Goal: Information Seeking & Learning: Learn about a topic

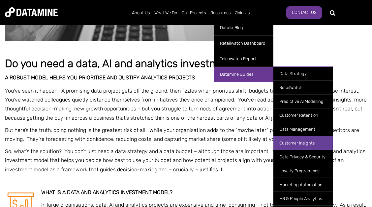
scroll to position [214, 0]
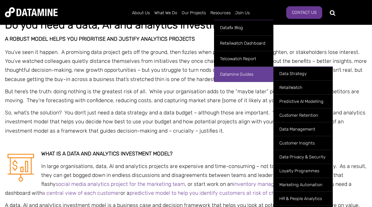
click at [246, 76] on link "Datamine Guides" at bounding box center [243, 74] width 59 height 16
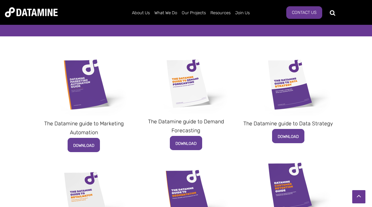
scroll to position [143, 0]
click at [192, 87] on img at bounding box center [186, 83] width 91 height 61
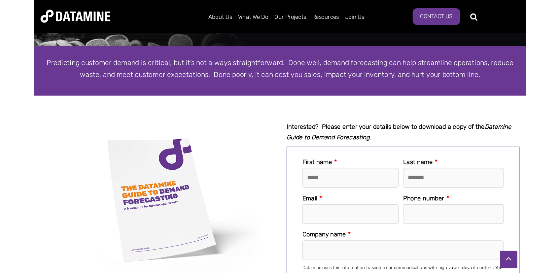
scroll to position [214, 0]
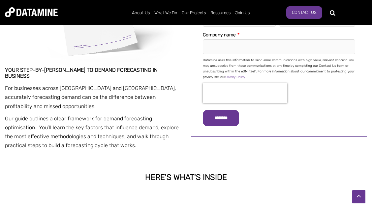
click at [109, 160] on div "HERE'S WHAT'S INSIDE" at bounding box center [186, 177] width 372 height 48
click at [207, 193] on div "HERE'S WHAT'S INSIDE" at bounding box center [186, 177] width 372 height 48
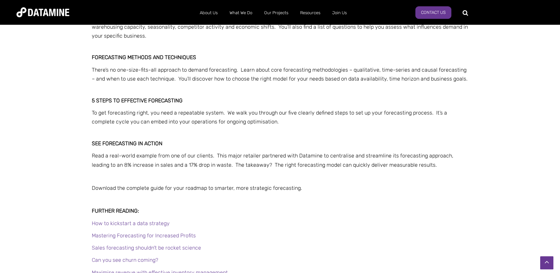
scroll to position [529, 0]
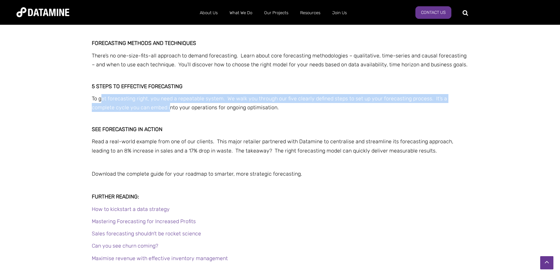
drag, startPoint x: 116, startPoint y: 101, endPoint x: 148, endPoint y: 104, distance: 32.2
click at [148, 104] on p "To get forecasting right, you need a repeatable system. We walk you through our…" at bounding box center [280, 103] width 376 height 18
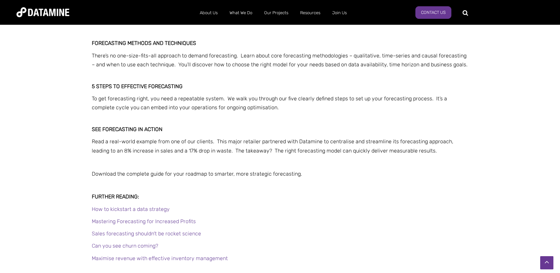
click at [148, 104] on p "To get forecasting right, you need a repeatable system. We walk you through our…" at bounding box center [280, 103] width 376 height 18
click at [205, 96] on span "To get forecasting right, you need a repeatable system. We walk you through our…" at bounding box center [269, 102] width 355 height 15
click at [239, 103] on p "To get forecasting right, you need a repeatable system. We walk you through our…" at bounding box center [280, 103] width 376 height 18
drag, startPoint x: 241, startPoint y: 98, endPoint x: 295, endPoint y: 103, distance: 54.7
click at [295, 103] on p "To get forecasting right, you need a repeatable system. We walk you through our…" at bounding box center [280, 103] width 376 height 18
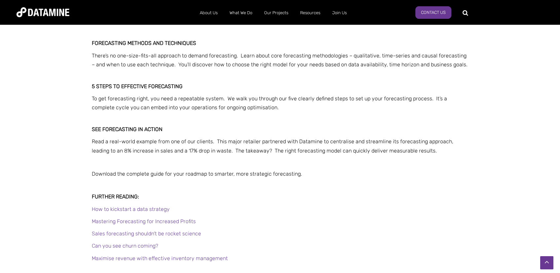
click at [295, 103] on p "To get forecasting right, you need a repeatable system. We walk you through our…" at bounding box center [280, 103] width 376 height 18
click at [134, 113] on div "What is demand forecasting? You’ll learn how forecasting helps align your stock…" at bounding box center [280, 92] width 376 height 396
click at [134, 110] on span "To get forecasting right, you need a repeatable system. We walk you through our…" at bounding box center [269, 102] width 355 height 15
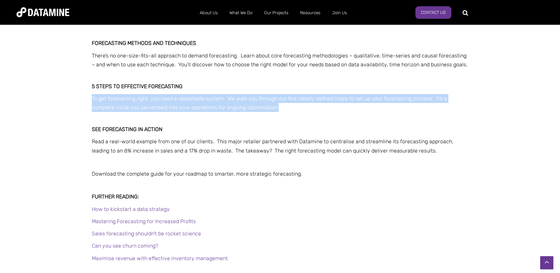
drag, startPoint x: 262, startPoint y: 108, endPoint x: 81, endPoint y: 93, distance: 181.5
click at [81, 93] on div "What is demand forecasting? You’ll learn how forecasting helps align your stock…" at bounding box center [280, 93] width 560 height 416
copy span "To get forecasting right, you need a repeatable system. We walk you through our…"
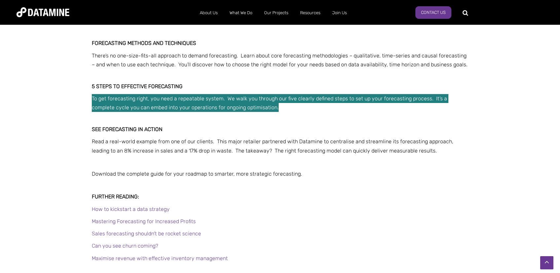
scroll to position [170, 0]
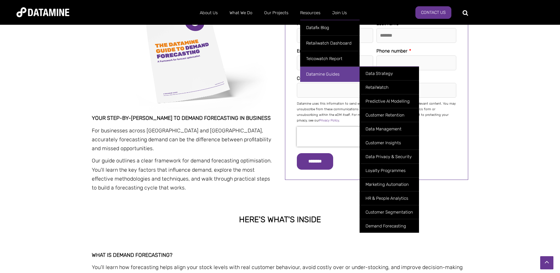
click at [317, 73] on link "Datamine Guides" at bounding box center [329, 74] width 59 height 16
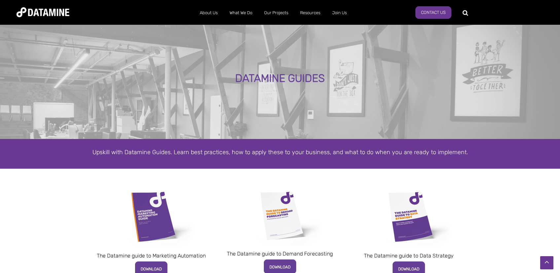
scroll to position [140, 0]
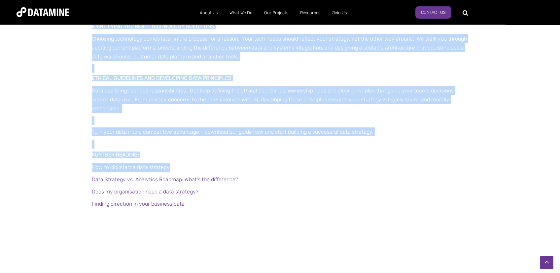
scroll to position [595, 0]
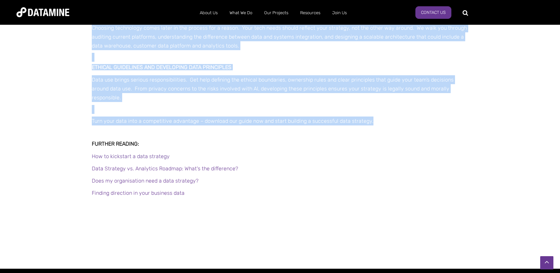
drag, startPoint x: 92, startPoint y: 55, endPoint x: 401, endPoint y: 116, distance: 314.5
copy div "LORE'I DOLO'S AMETCO Adip el s doei temporin? U labo etdolore magnaal eni ‘adm’…"
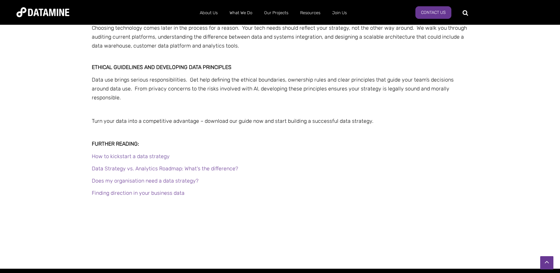
click at [263, 197] on div "What is a data strategy? A data strategy defines the ‘why’ behind your data pro…" at bounding box center [280, 20] width 560 height 378
click at [399, 129] on p at bounding box center [280, 133] width 376 height 9
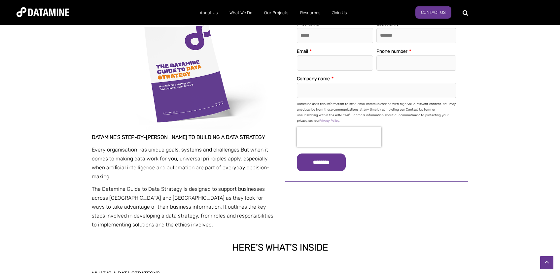
scroll to position [0, 0]
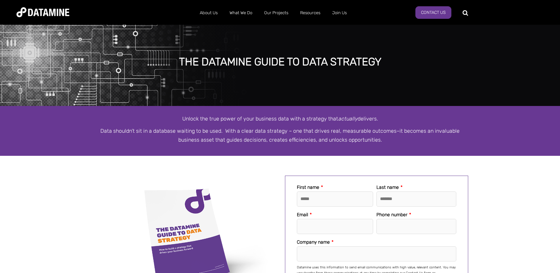
click at [173, 158] on div at bounding box center [280, 166] width 560 height 20
